Goal: Entertainment & Leisure: Consume media (video, audio)

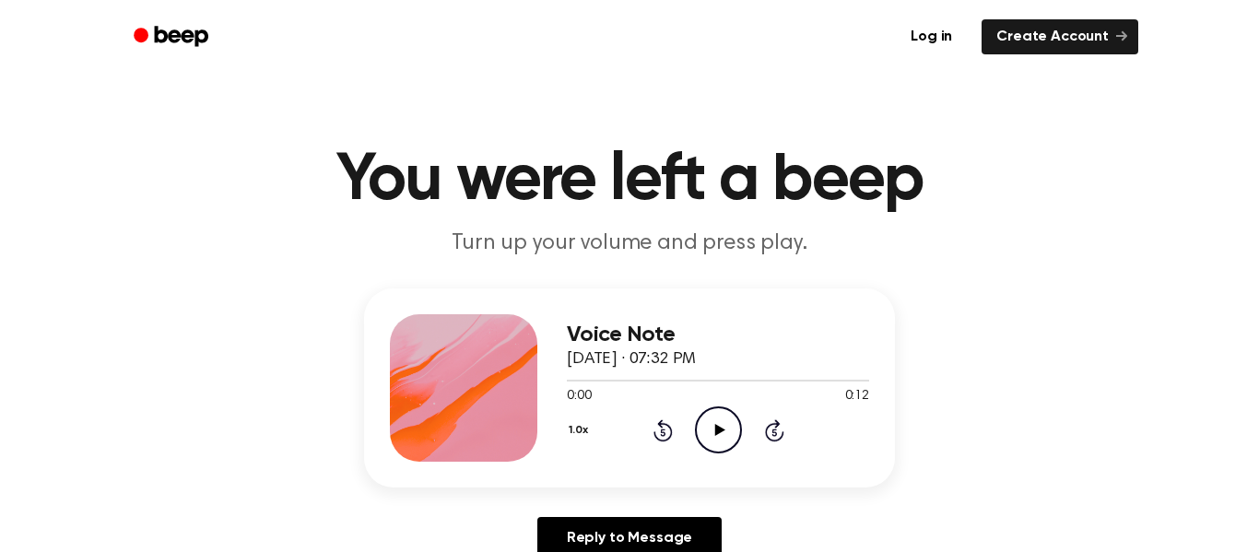
click at [710, 428] on icon "Play Audio" at bounding box center [718, 429] width 47 height 47
click at [717, 412] on icon "Pause Audio" at bounding box center [718, 429] width 47 height 47
click at [722, 425] on icon "Play Audio" at bounding box center [718, 429] width 47 height 47
click at [710, 427] on icon "Play Audio" at bounding box center [718, 429] width 47 height 47
click at [723, 423] on icon "Play Audio" at bounding box center [718, 429] width 47 height 47
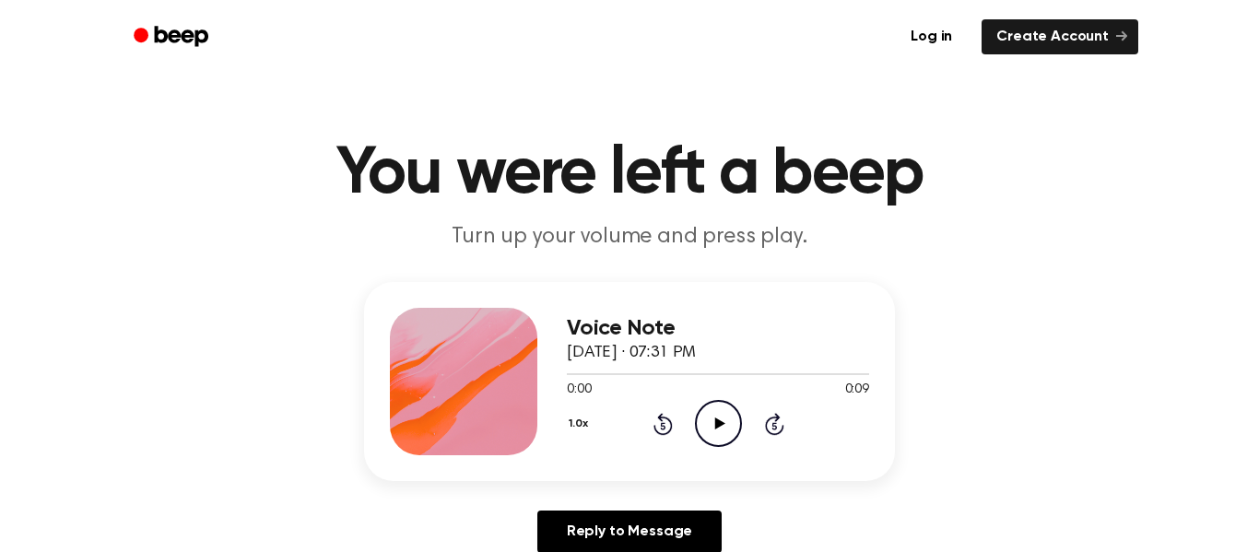
scroll to position [7, 0]
click at [727, 411] on icon "Play Audio" at bounding box center [718, 422] width 47 height 47
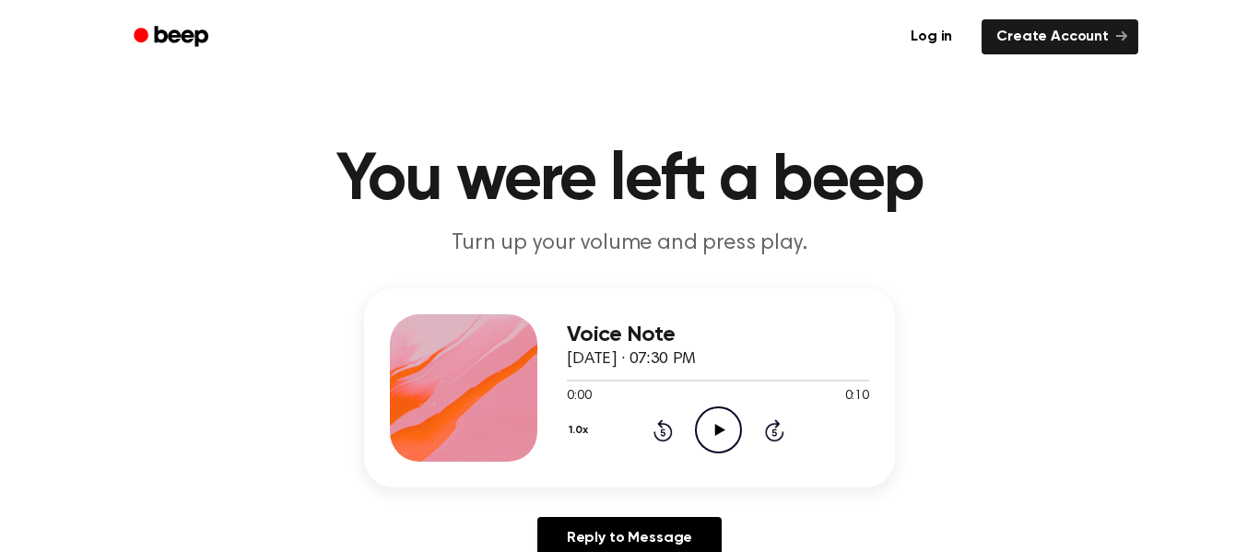
click at [692, 417] on div "1.0x Rewind 5 seconds Play Audio Skip 5 seconds" at bounding box center [718, 429] width 302 height 47
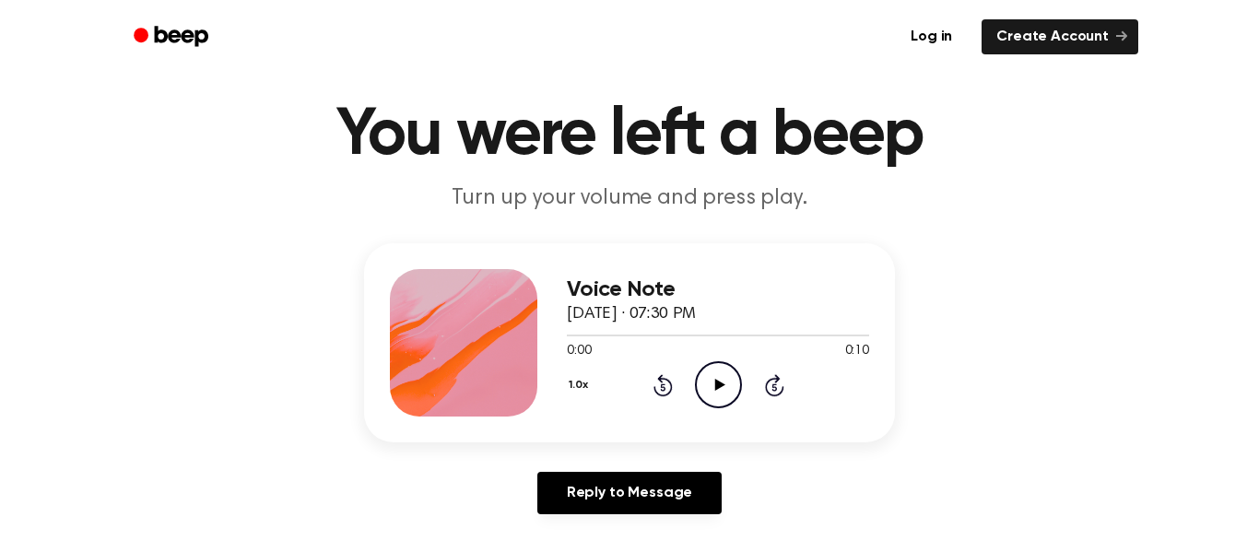
scroll to position [57, 0]
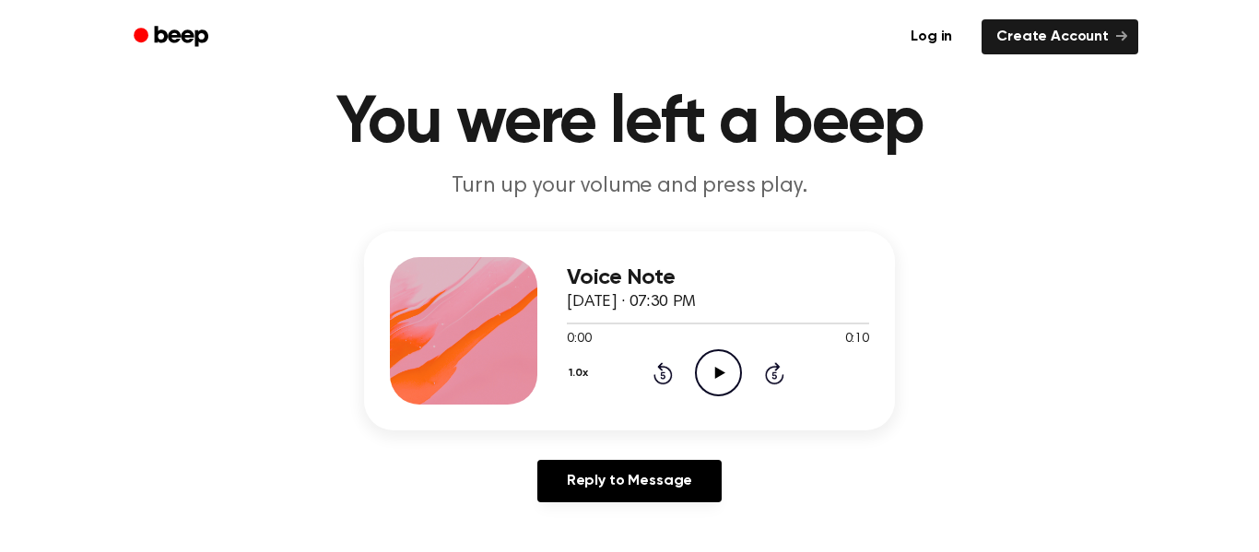
click at [729, 380] on icon "Play Audio" at bounding box center [718, 372] width 47 height 47
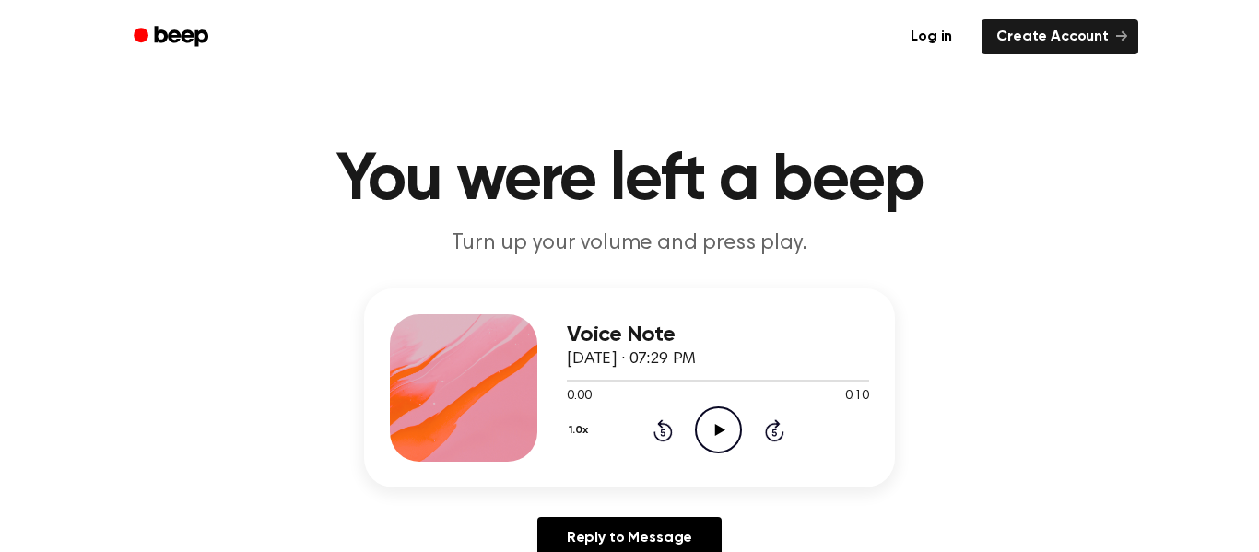
click at [710, 420] on icon "Play Audio" at bounding box center [718, 429] width 47 height 47
click at [720, 420] on icon "Play Audio" at bounding box center [718, 429] width 47 height 47
click at [708, 429] on icon "Play Audio" at bounding box center [718, 429] width 47 height 47
click at [722, 428] on icon "Play Audio" at bounding box center [718, 429] width 47 height 47
click at [698, 422] on icon "Play Audio" at bounding box center [718, 429] width 47 height 47
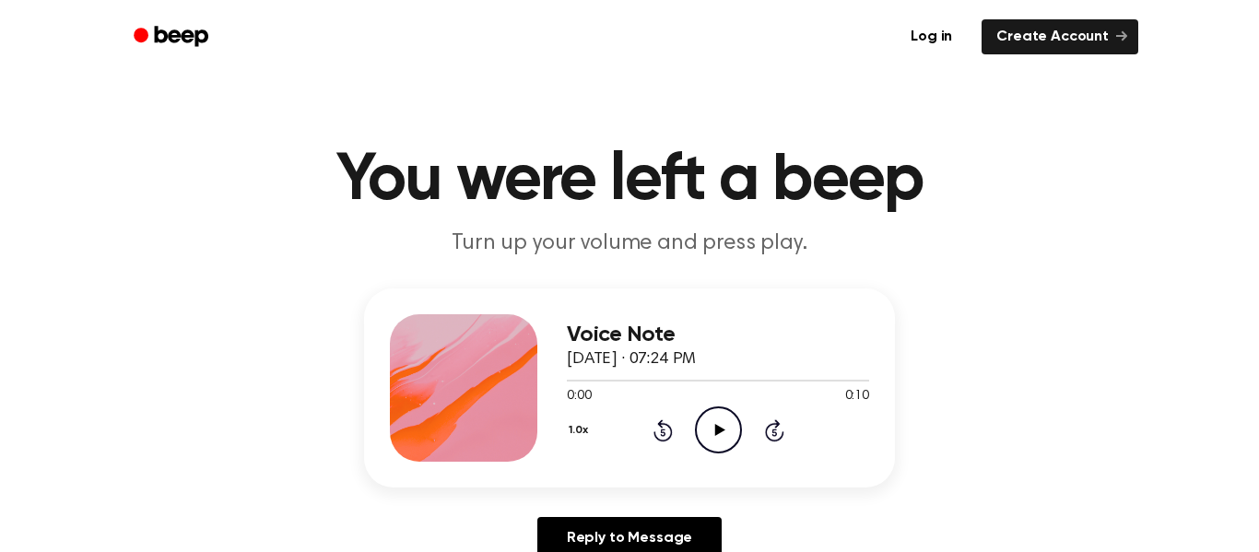
click at [734, 433] on icon "Play Audio" at bounding box center [718, 429] width 47 height 47
click at [718, 413] on icon "Play Audio" at bounding box center [718, 429] width 47 height 47
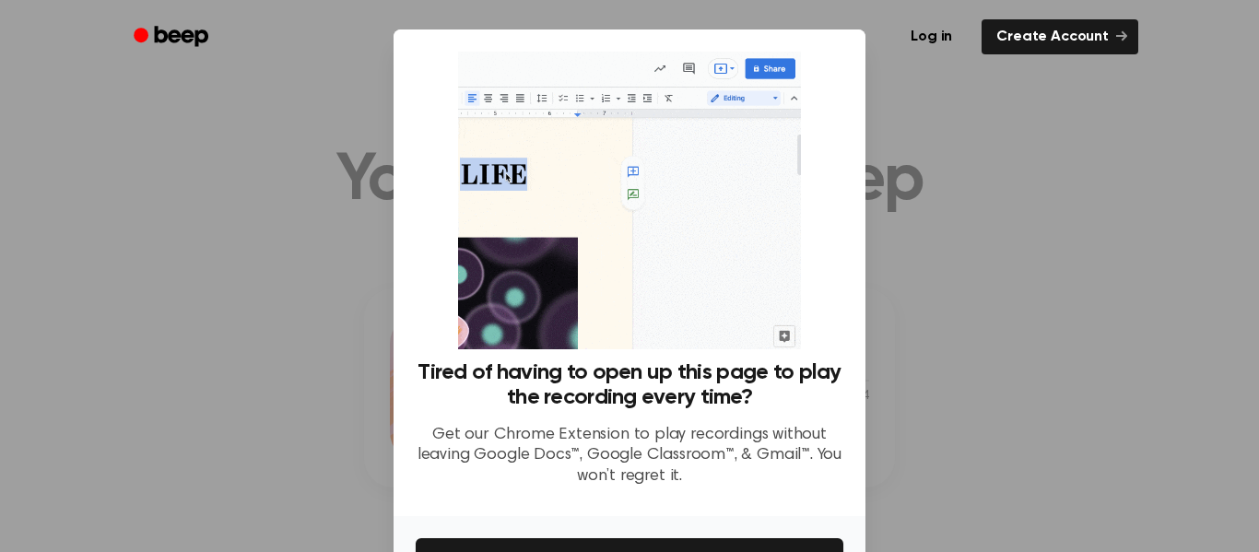
click at [706, 155] on img at bounding box center [629, 201] width 342 height 298
click at [601, 544] on button "Get It Now" at bounding box center [630, 558] width 428 height 41
